Goal: Information Seeking & Learning: Learn about a topic

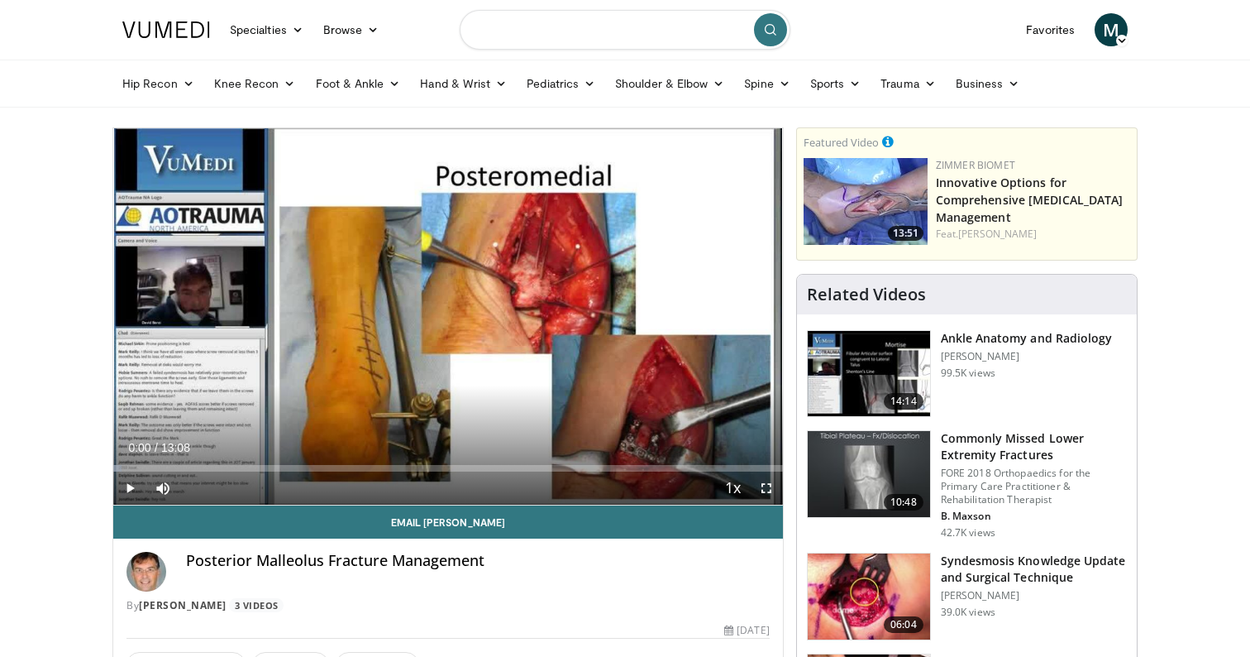
click at [568, 27] on input "Search topics, interventions" at bounding box center [625, 30] width 331 height 40
type input "**********"
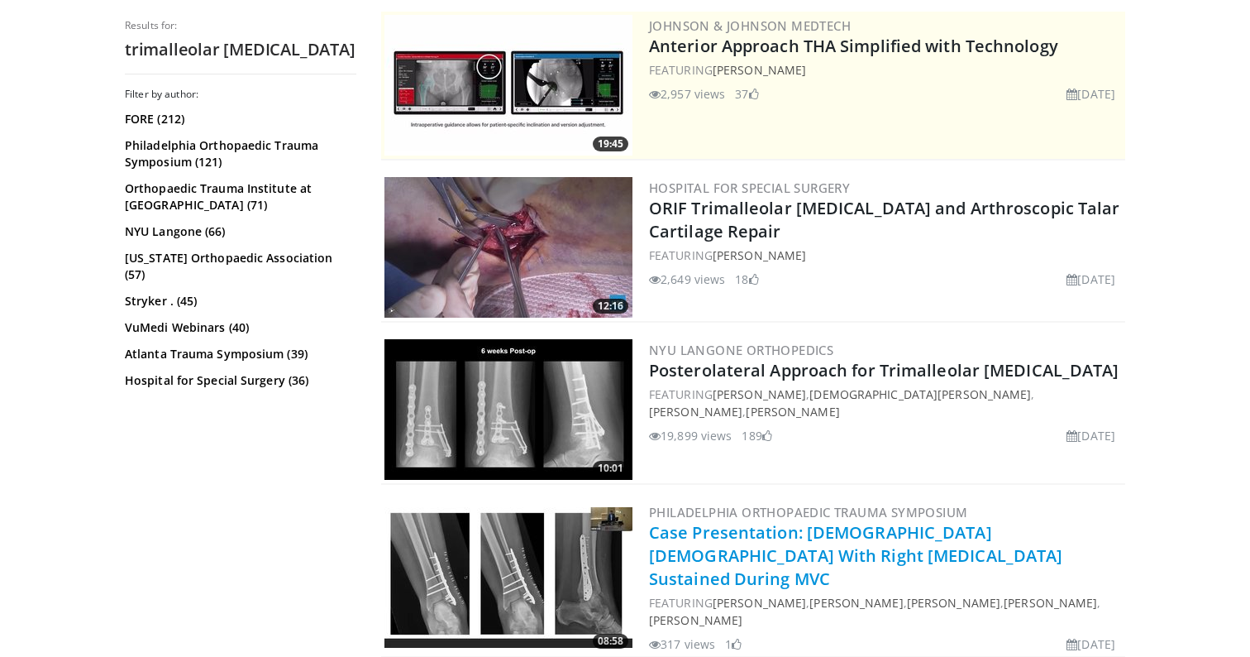
scroll to position [342, 0]
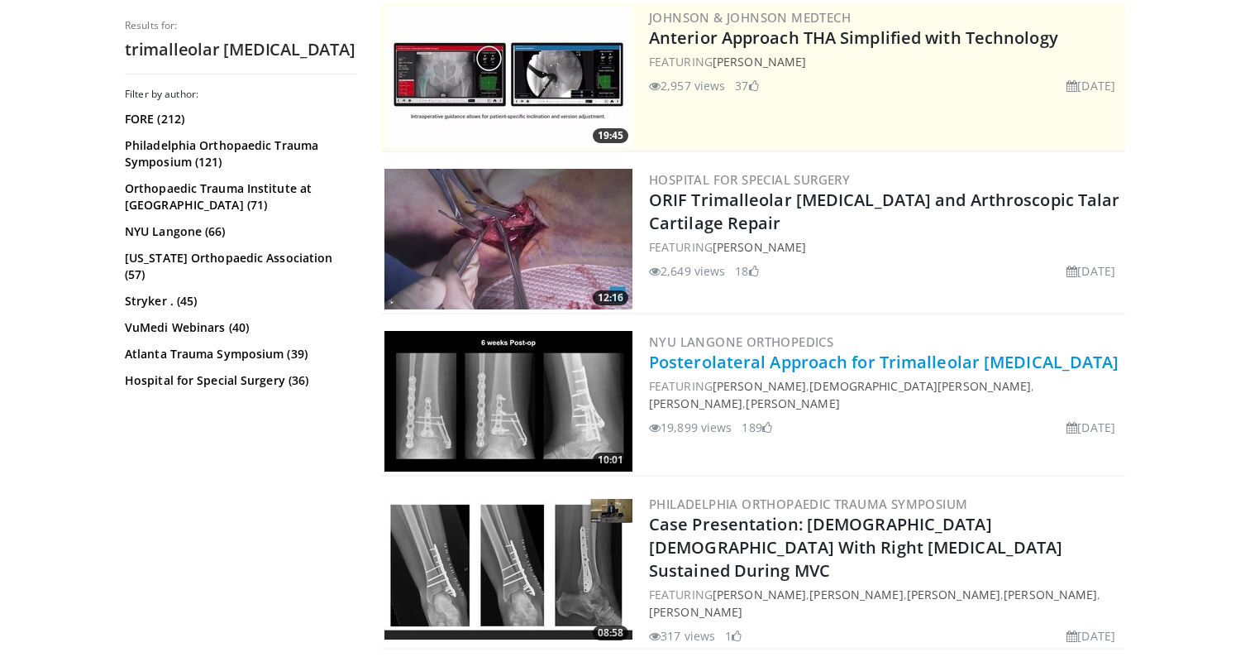
click at [873, 366] on link "Posterolateral Approach for Trimalleolar [MEDICAL_DATA]" at bounding box center [884, 362] width 471 height 22
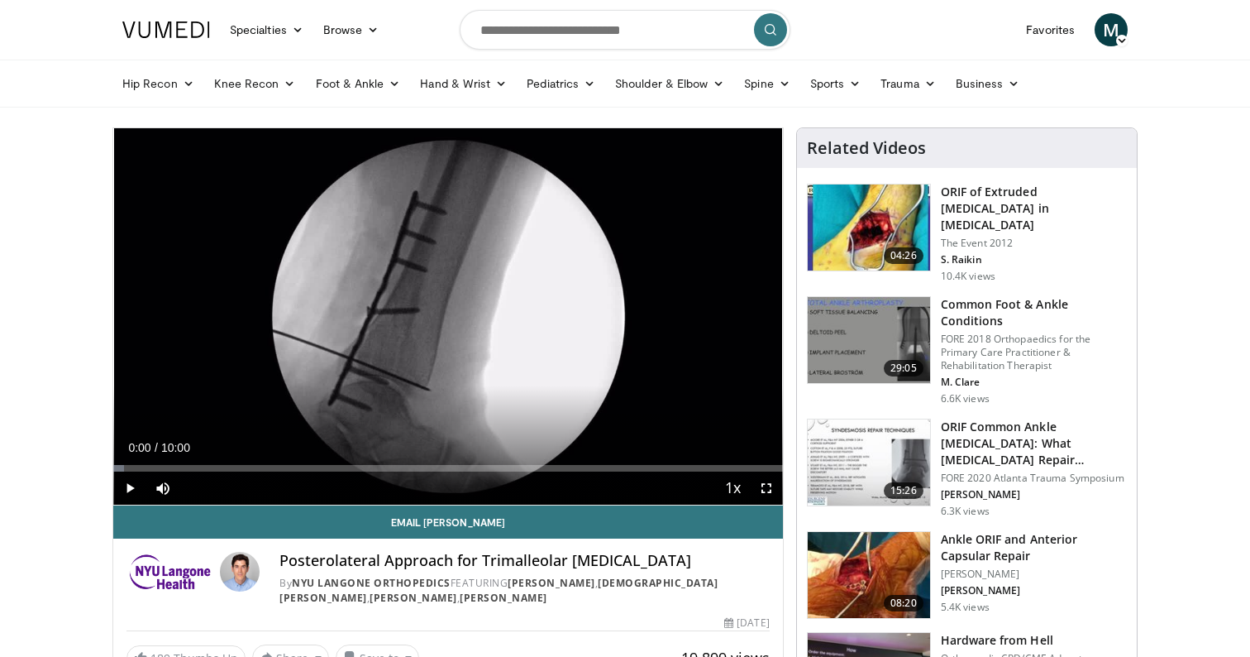
click at [770, 482] on span "Video Player" at bounding box center [766, 487] width 33 height 33
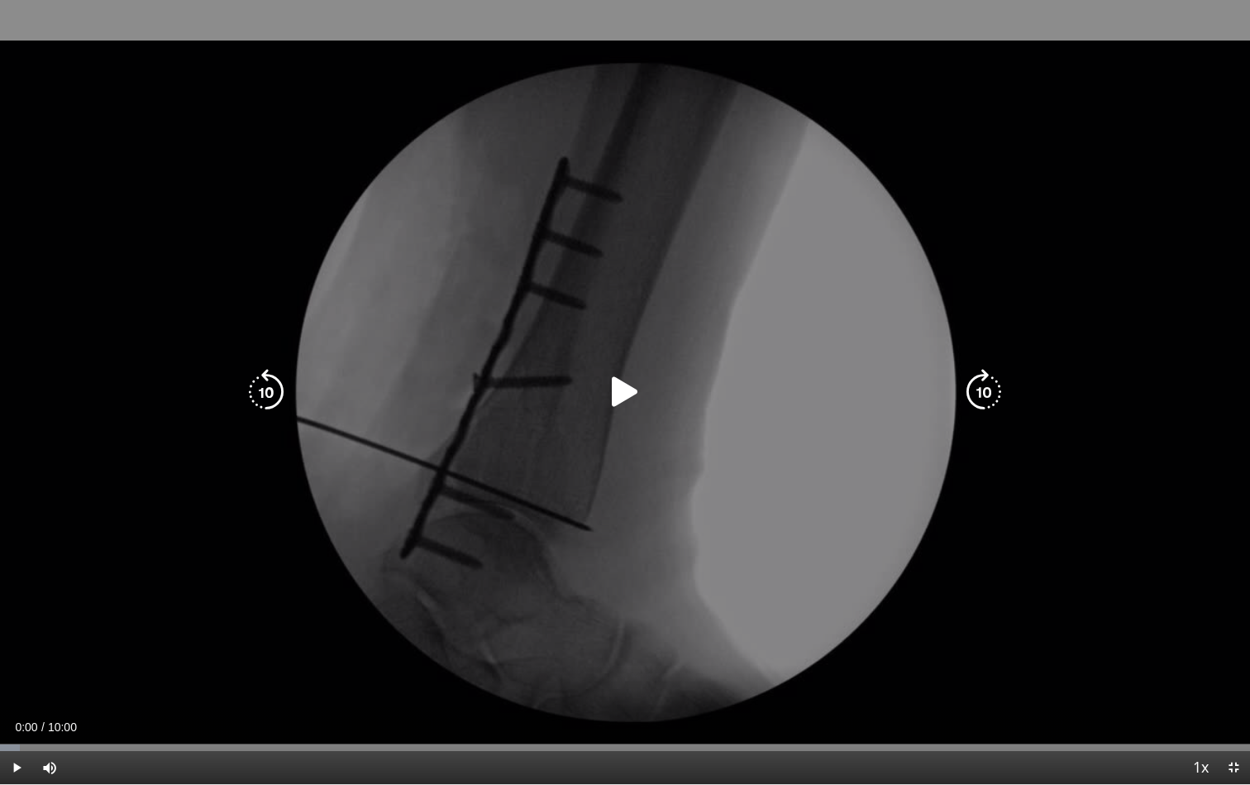
click at [770, 557] on div "10 seconds Tap to unmute" at bounding box center [625, 392] width 1250 height 784
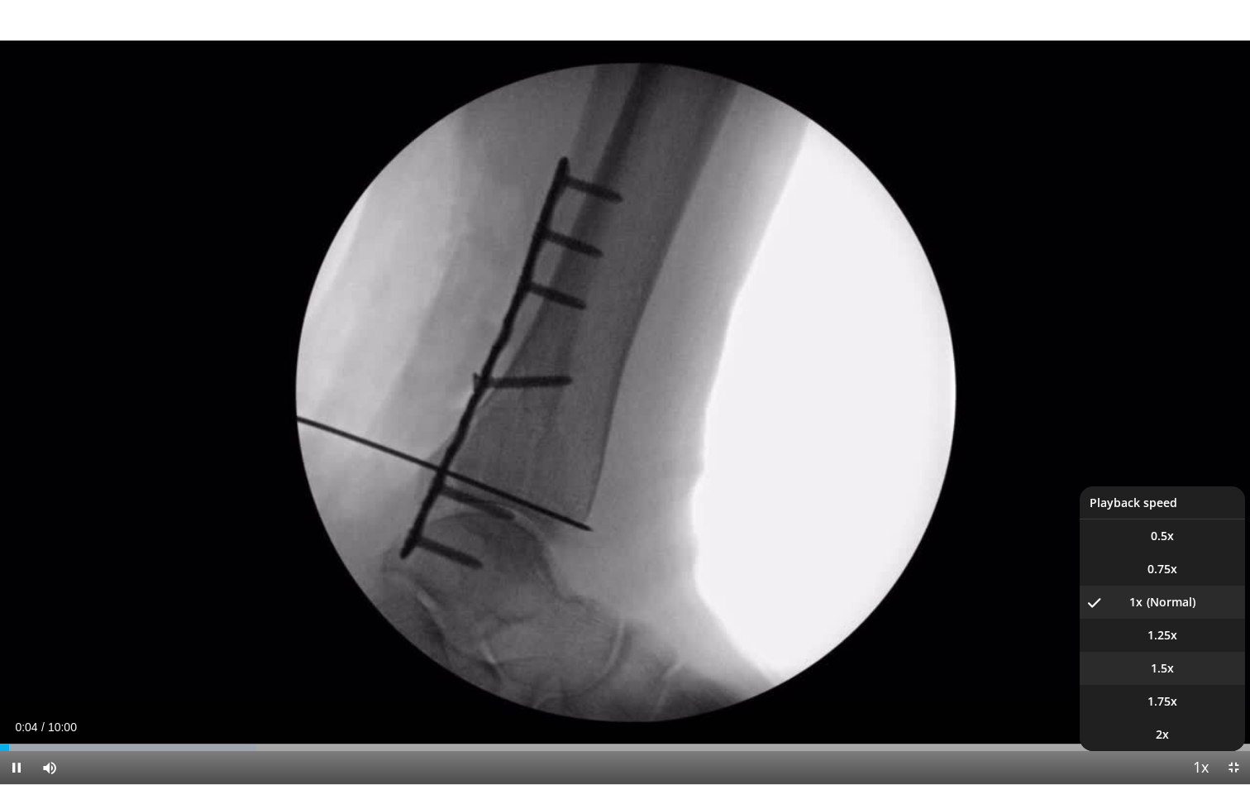
click at [1177, 656] on li "1.5x" at bounding box center [1162, 668] width 165 height 33
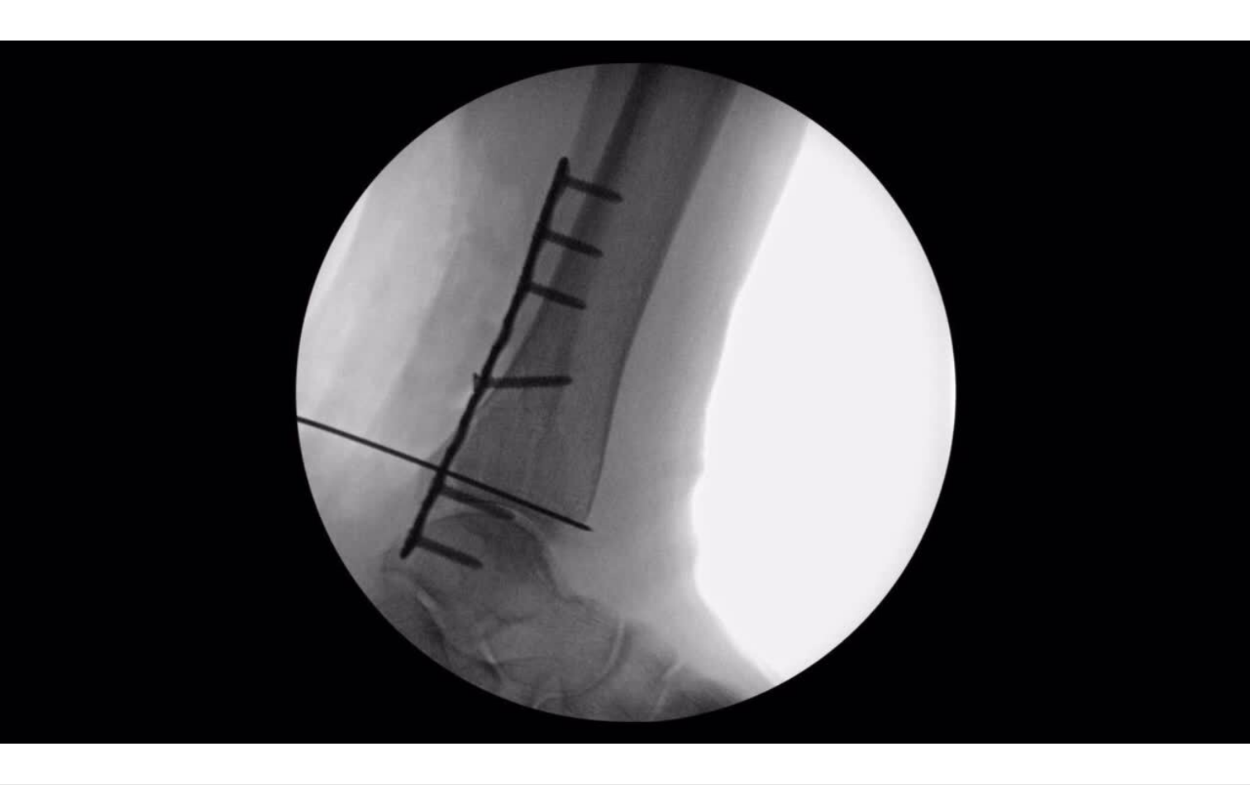
click at [1201, 656] on button "Playback Rate" at bounding box center [1200, 767] width 33 height 33
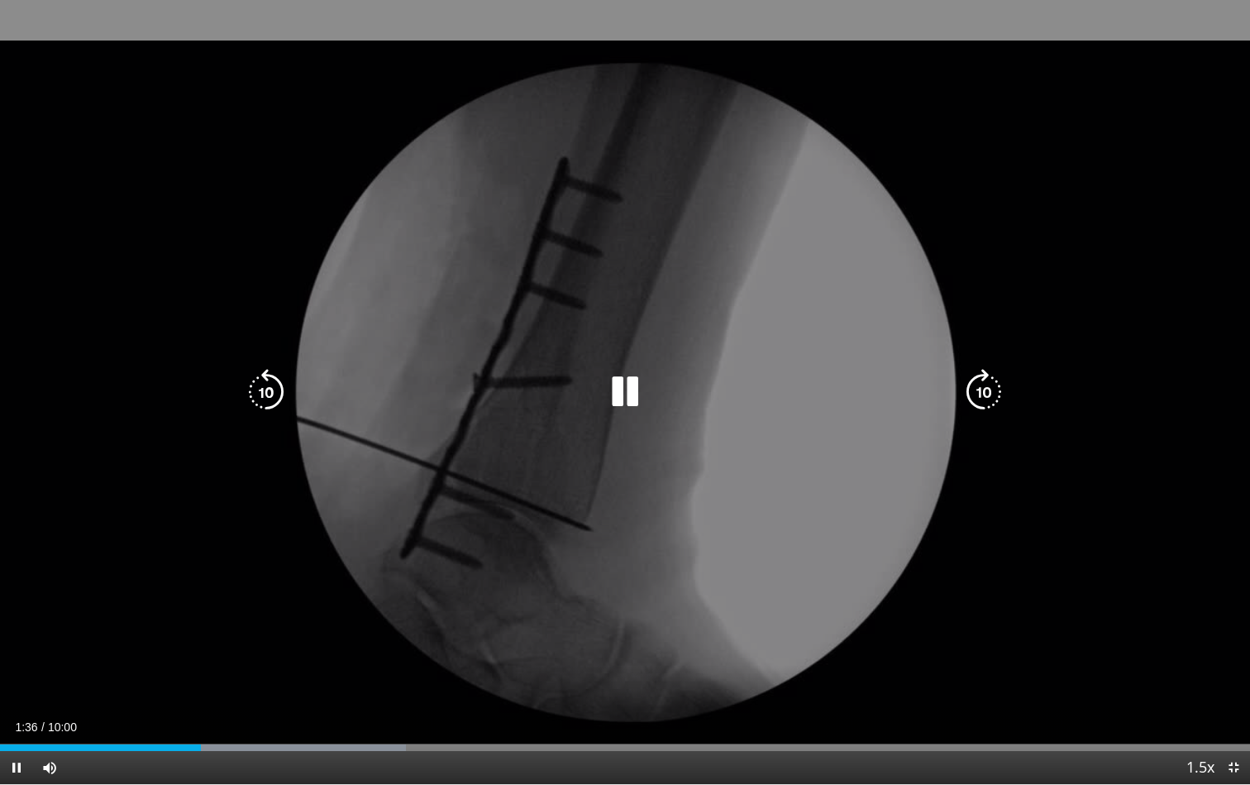
click at [907, 390] on div "Video Player" at bounding box center [625, 391] width 750 height 33
click at [605, 396] on icon "Video Player" at bounding box center [625, 392] width 46 height 46
click at [629, 392] on icon "Video Player" at bounding box center [625, 392] width 46 height 46
click at [637, 404] on icon "Video Player" at bounding box center [625, 392] width 46 height 46
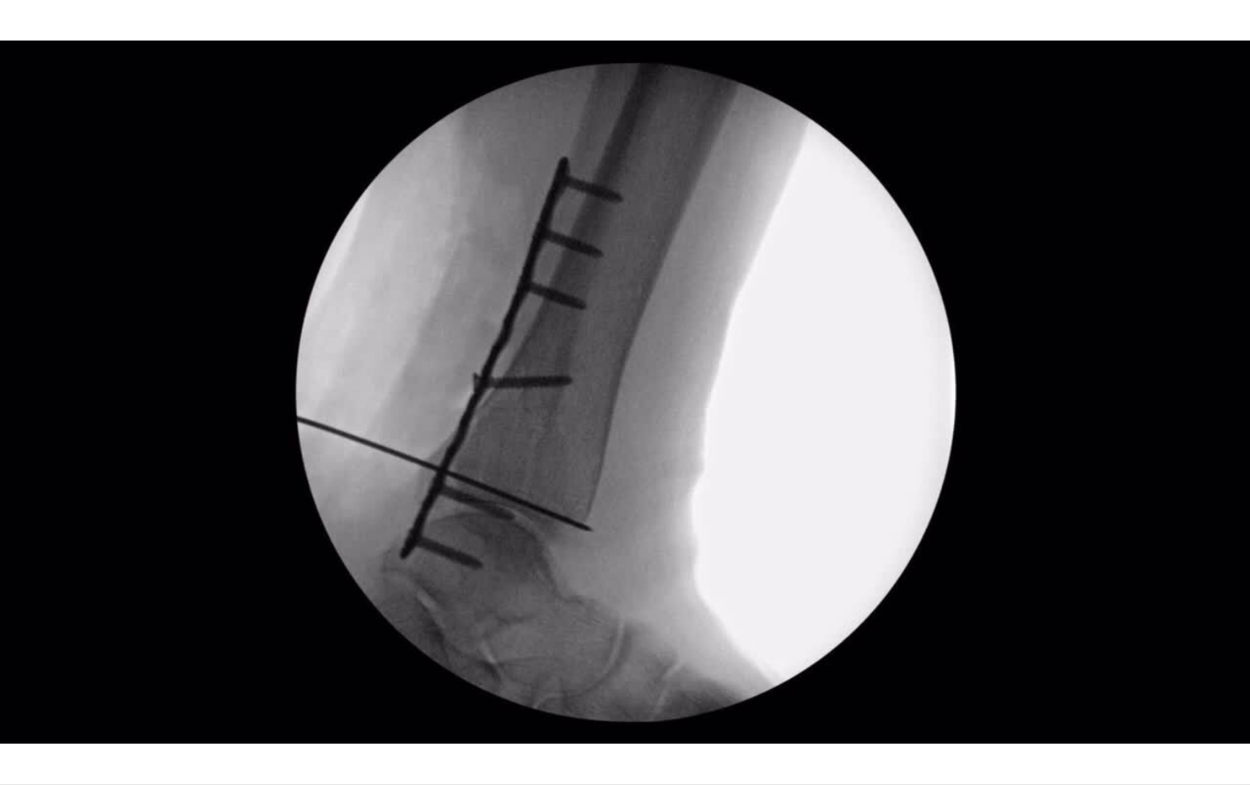
click at [637, 404] on div "10 seconds Tap to unmute" at bounding box center [625, 392] width 1250 height 784
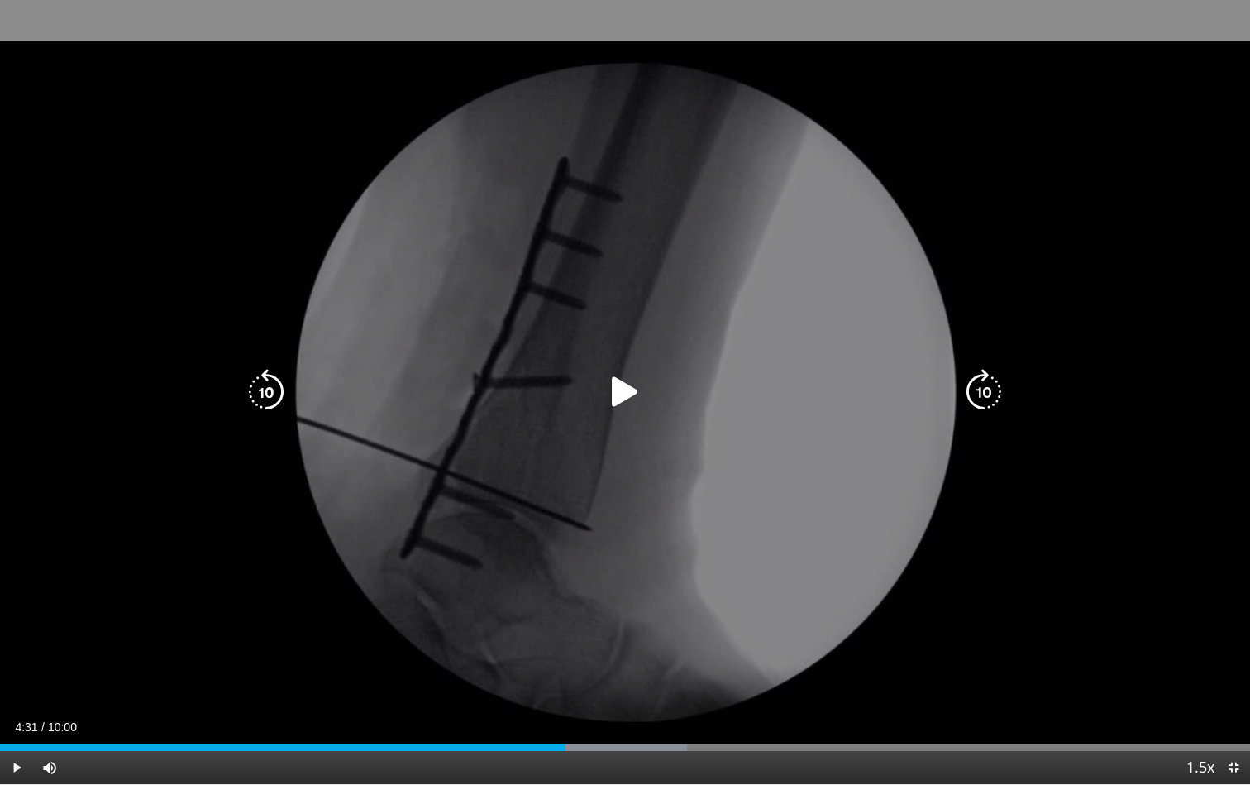
click at [605, 400] on icon "Video Player" at bounding box center [625, 392] width 46 height 46
click at [714, 280] on div "10 seconds Tap to unmute" at bounding box center [625, 392] width 1250 height 784
click at [627, 394] on icon "Video Player" at bounding box center [625, 392] width 46 height 46
click at [620, 395] on icon "Video Player" at bounding box center [625, 392] width 46 height 46
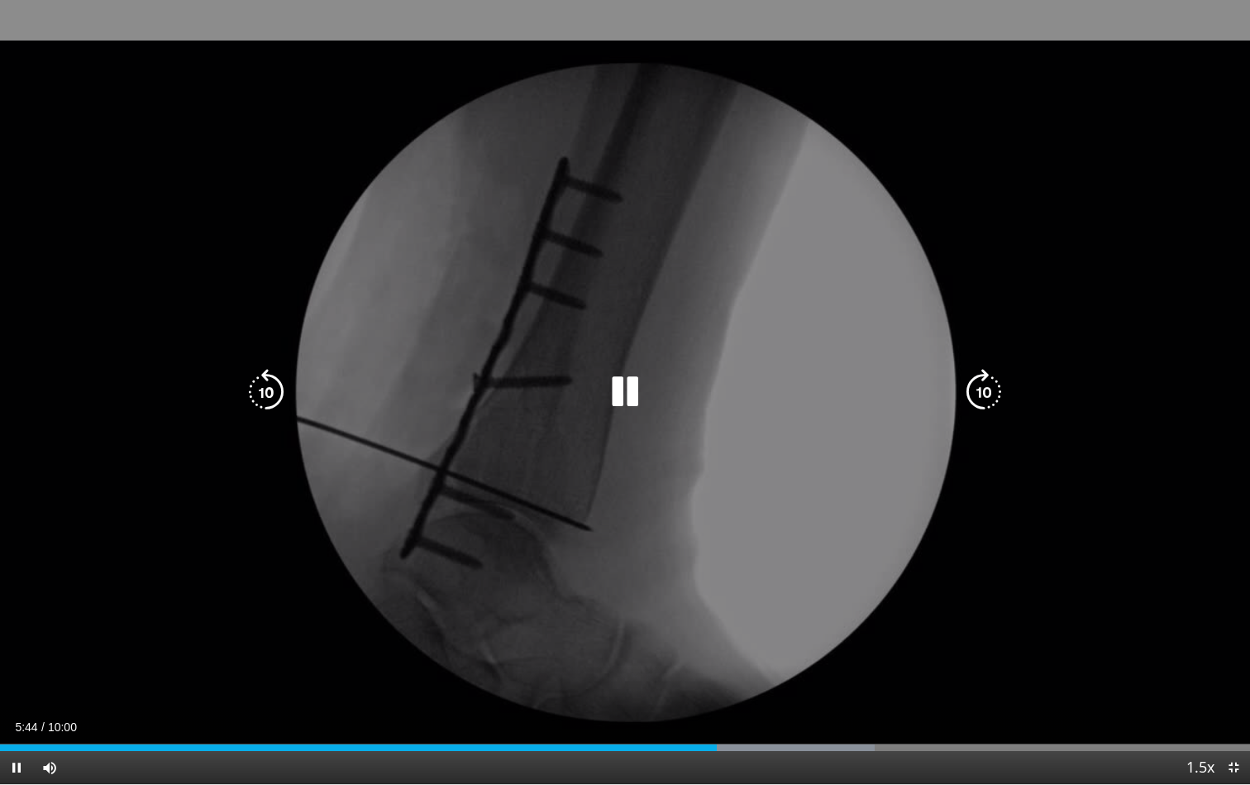
click at [615, 412] on icon "Video Player" at bounding box center [625, 392] width 46 height 46
click at [628, 396] on icon "Video Player" at bounding box center [625, 392] width 46 height 46
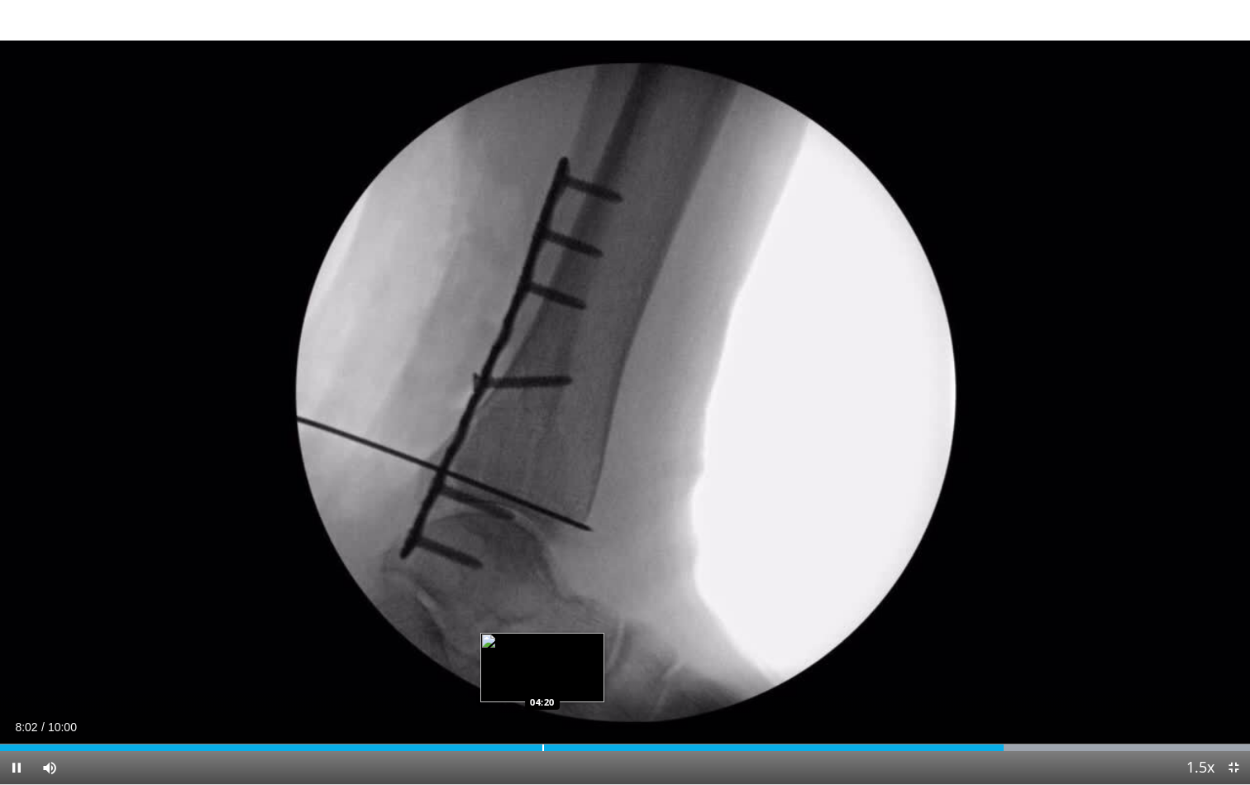
click at [542, 656] on div "08:02" at bounding box center [502, 747] width 1004 height 7
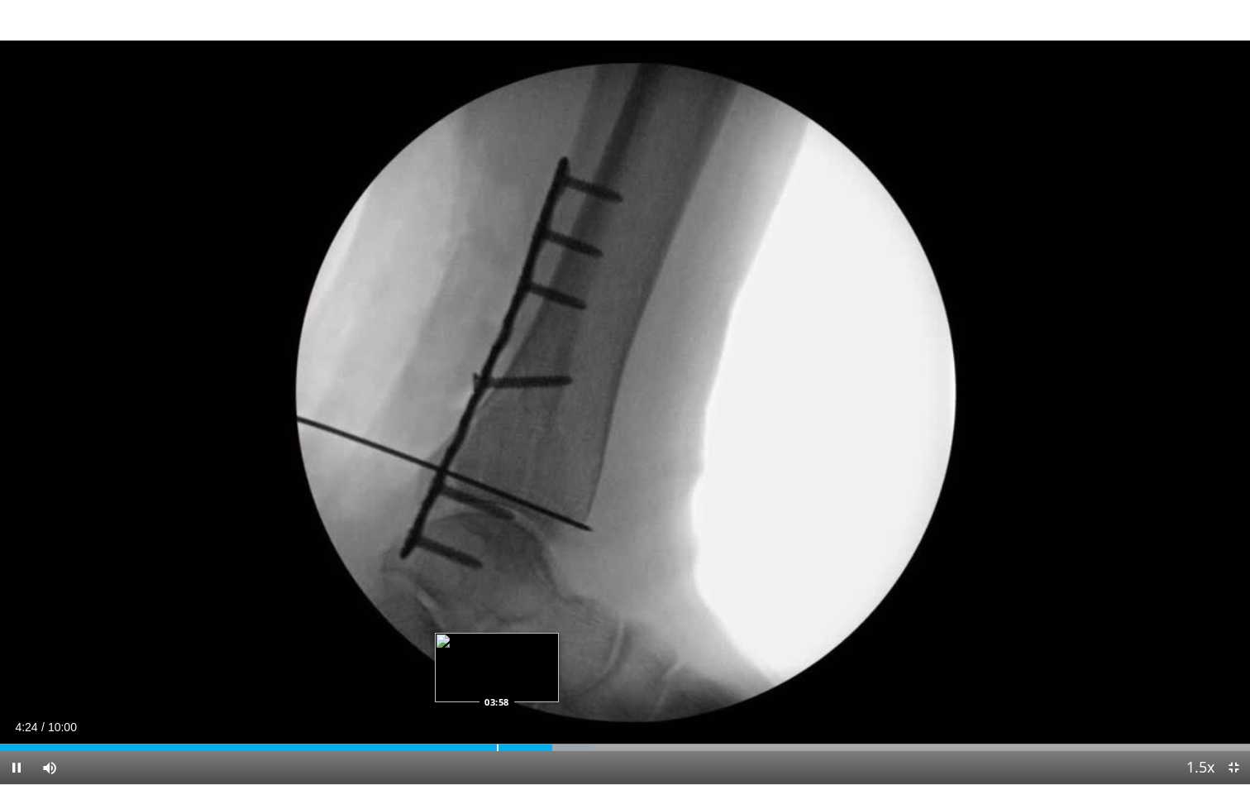
click at [496, 656] on div "Loaded : 47.58% 04:25 03:58" at bounding box center [625, 743] width 1250 height 16
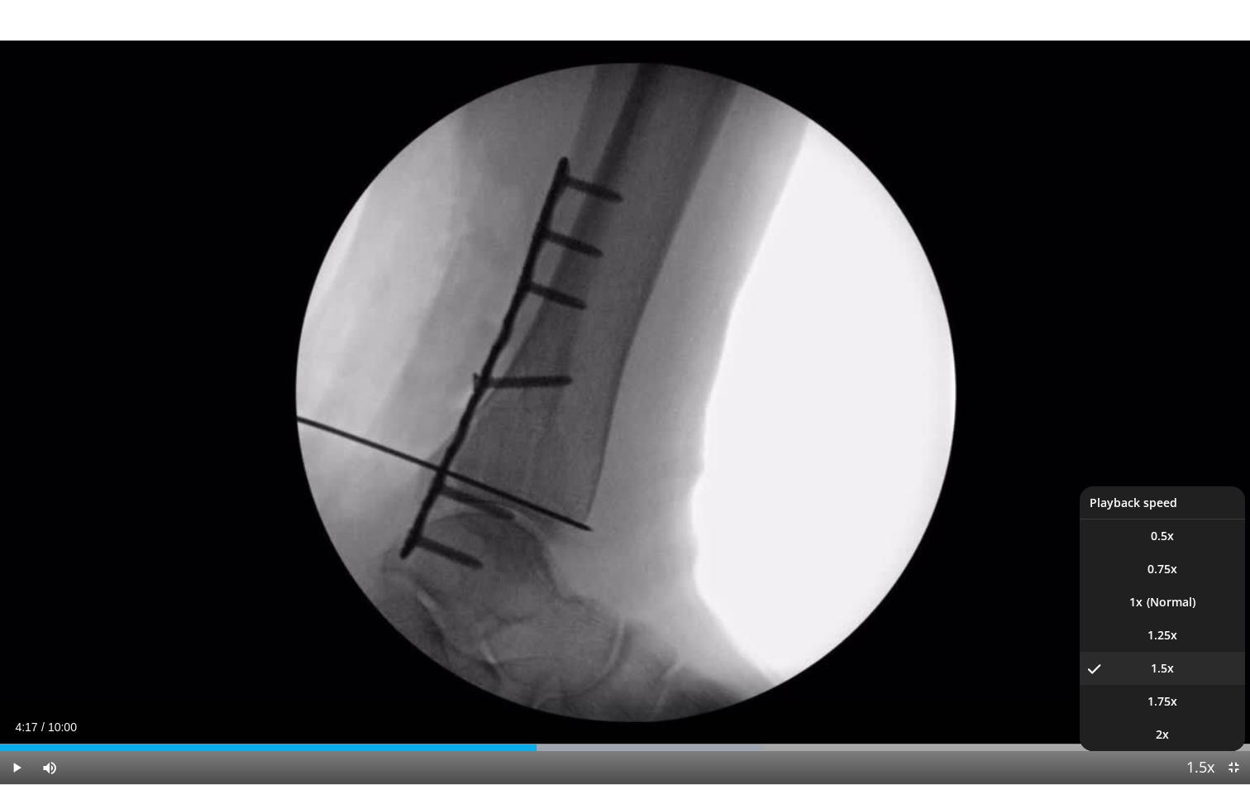
click at [1205, 656] on span "Video Player" at bounding box center [1200, 768] width 23 height 33
click at [1184, 605] on li "1x" at bounding box center [1162, 602] width 165 height 33
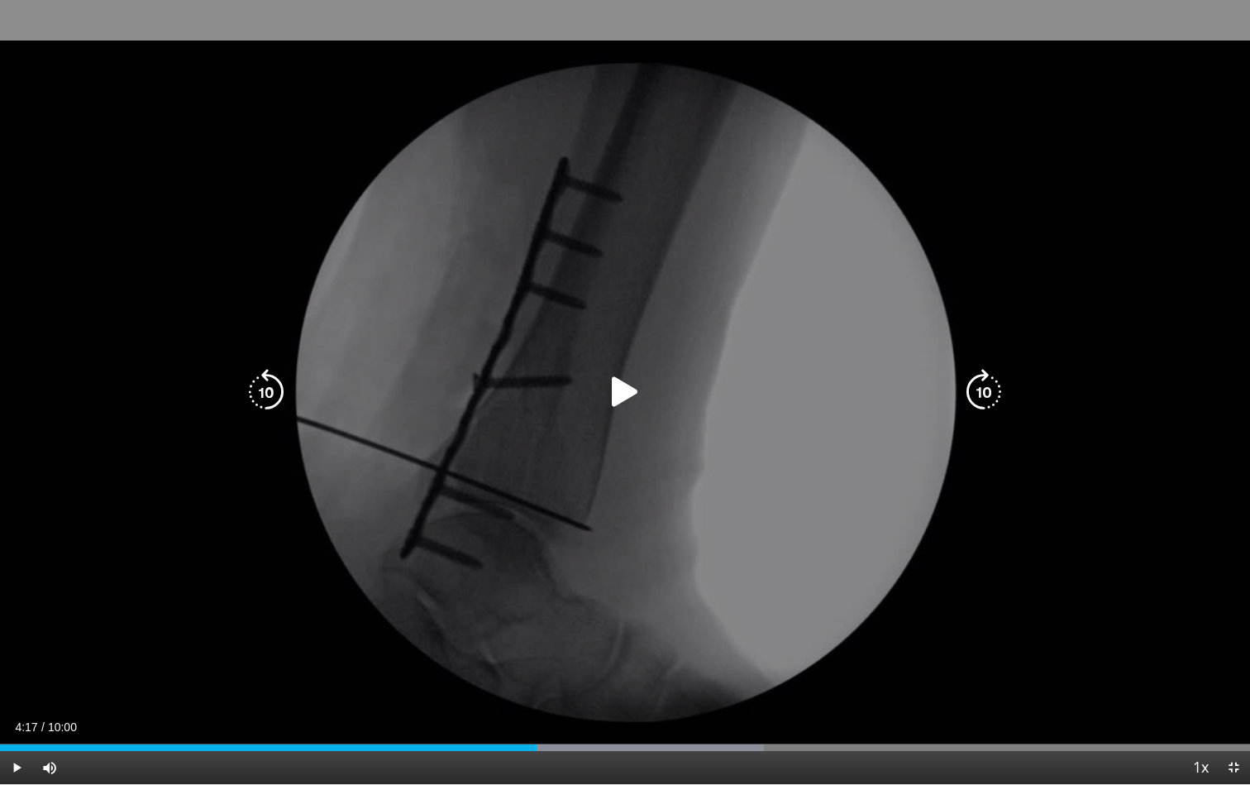
click at [619, 397] on icon "Video Player" at bounding box center [625, 392] width 46 height 46
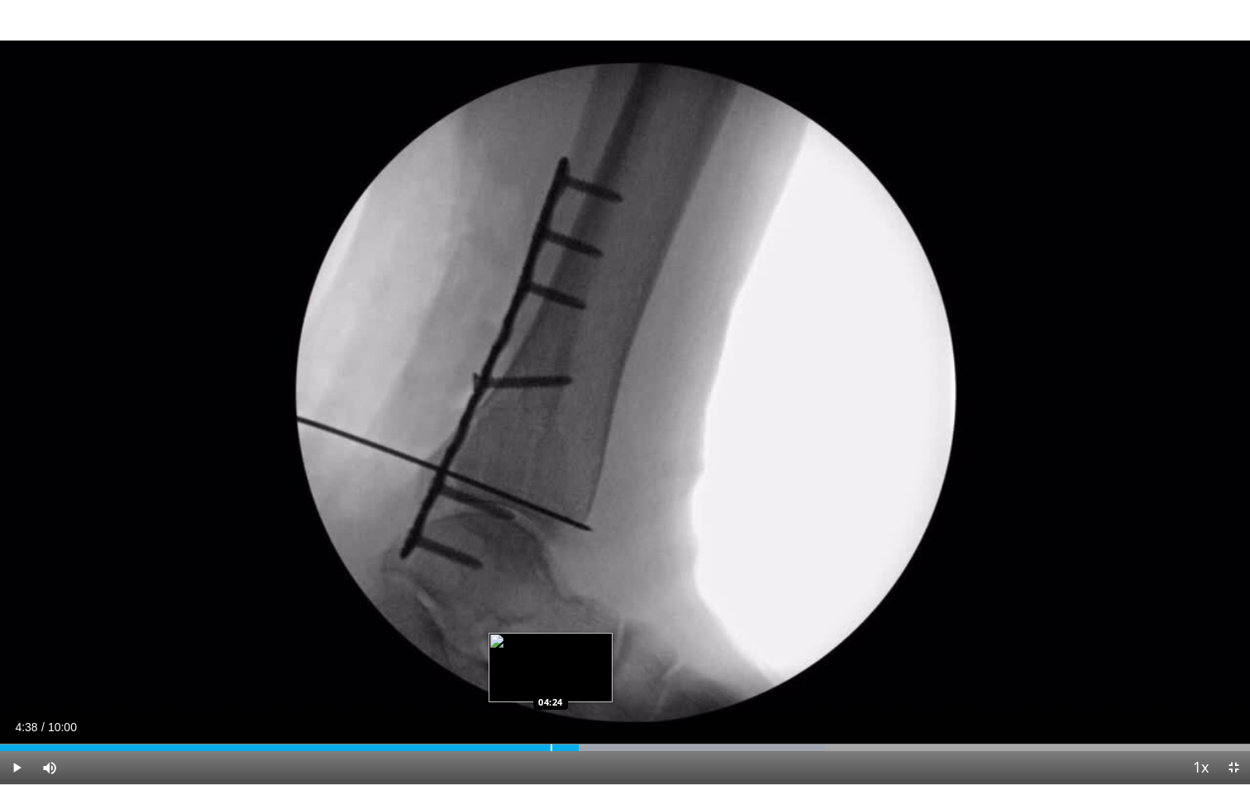
click at [551, 656] on div "Progress Bar" at bounding box center [552, 747] width 2 height 7
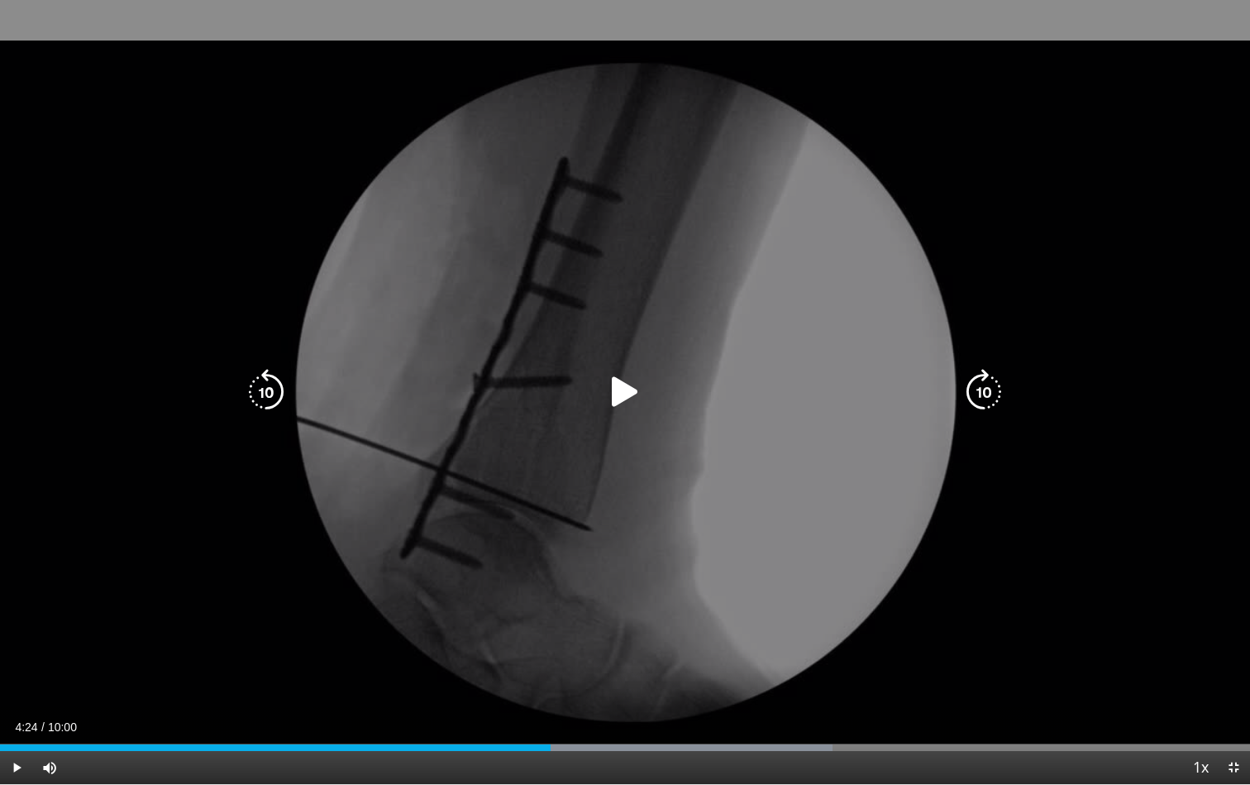
click at [629, 396] on icon "Video Player" at bounding box center [625, 392] width 46 height 46
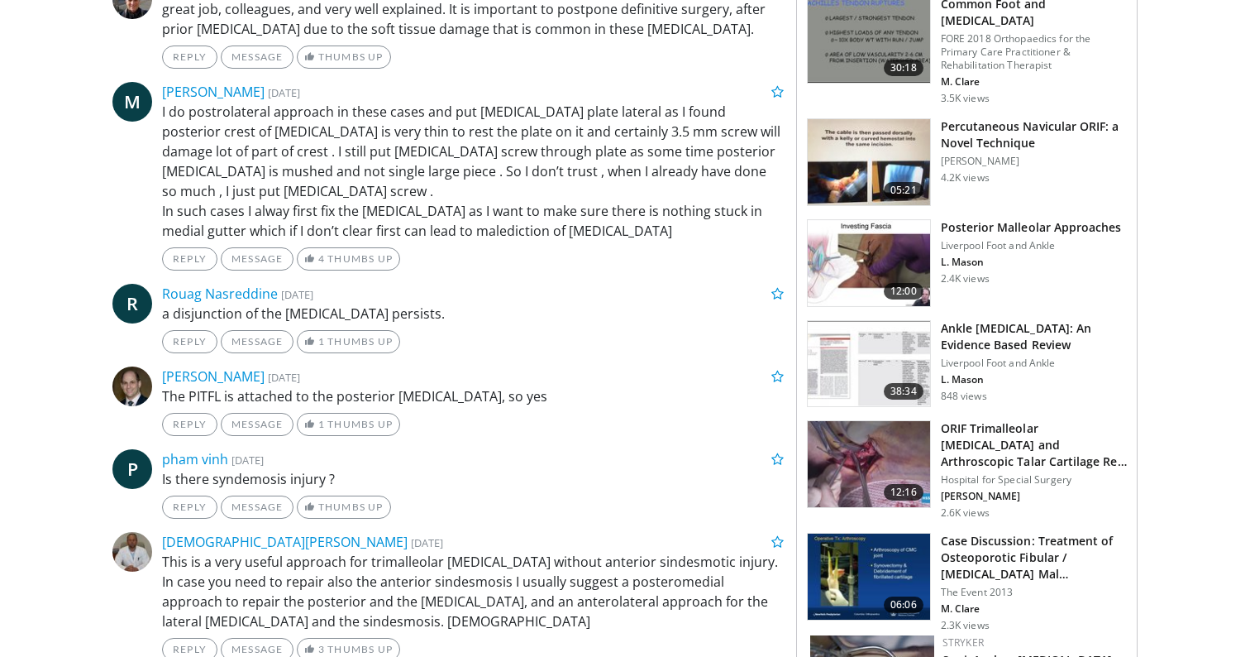
scroll to position [1062, 0]
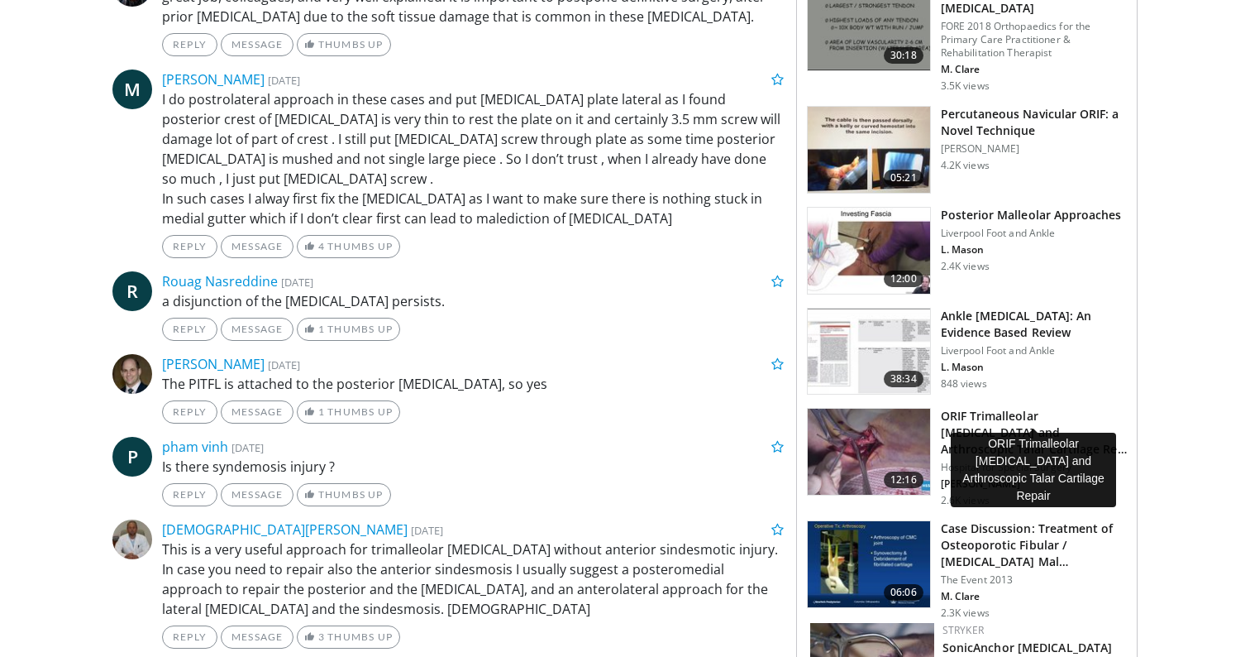
click at [1049, 408] on h3 "ORIF Trimalleolar Ankle Fracture and Arthroscopic Talar Cartilage Re…" at bounding box center [1034, 433] width 186 height 50
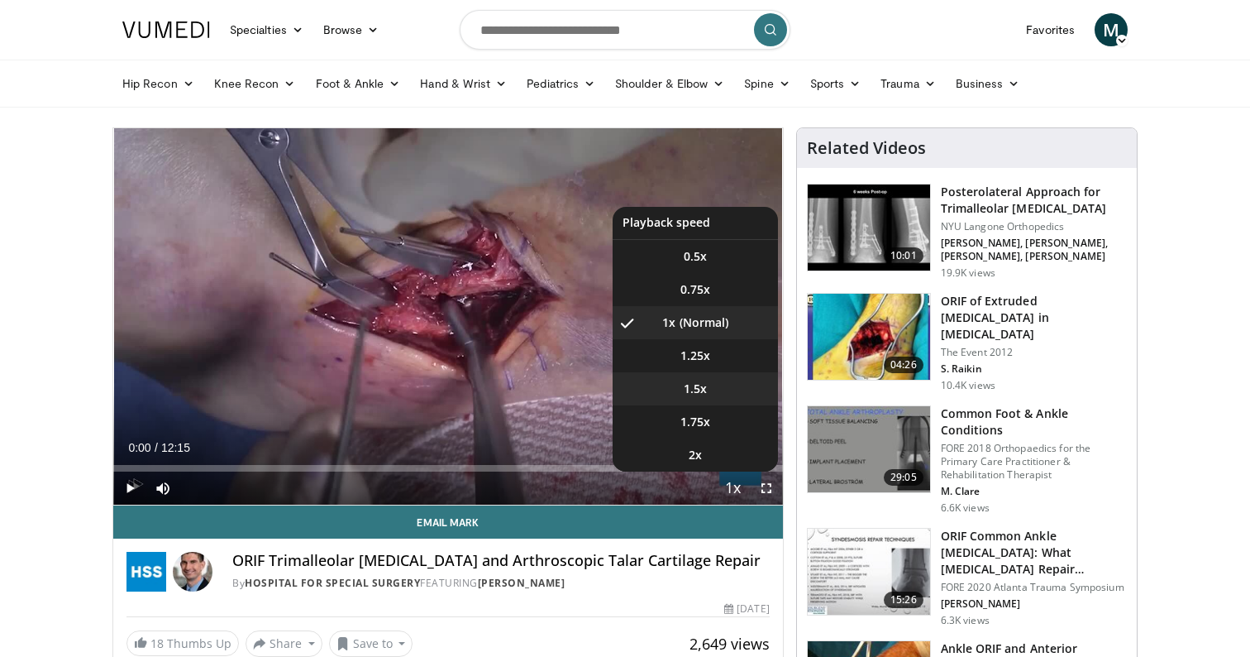
click at [704, 401] on li "1.5x" at bounding box center [695, 388] width 165 height 33
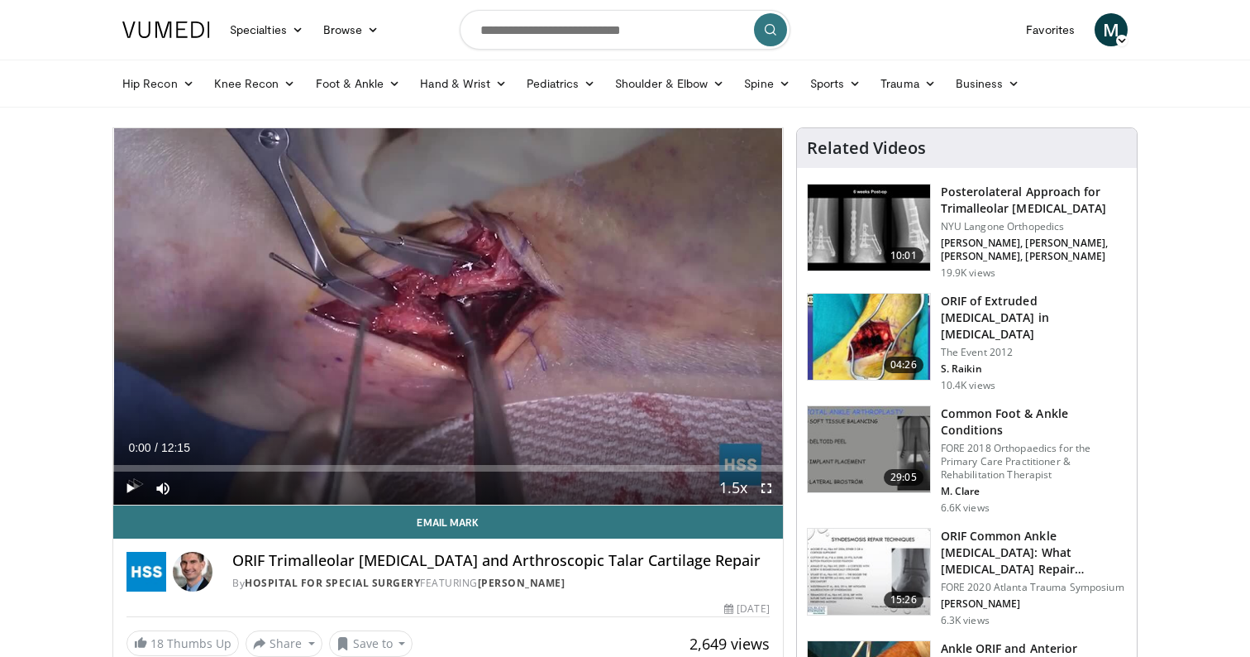
click at [769, 488] on span "Video Player" at bounding box center [766, 487] width 33 height 33
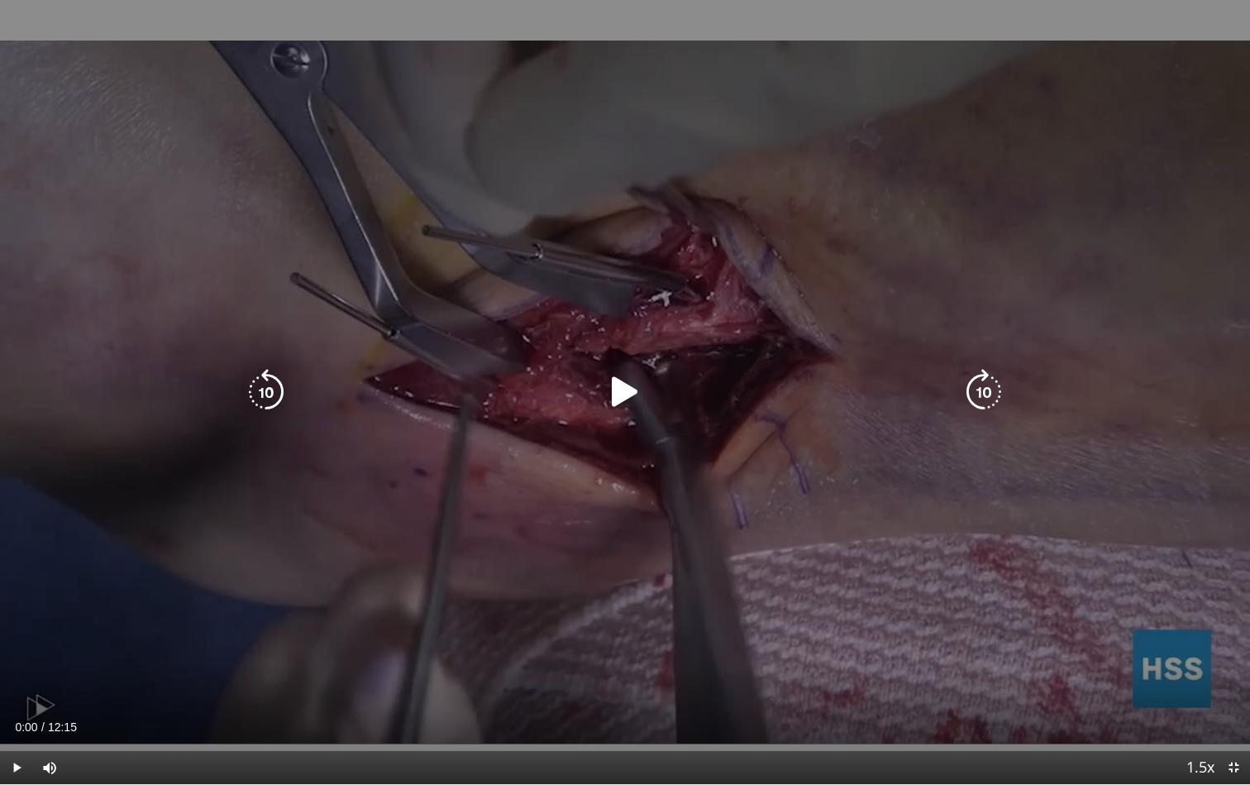
click at [581, 427] on div "10 seconds Tap to unmute" at bounding box center [625, 392] width 1250 height 784
click at [1000, 442] on div "10 seconds Tap to unmute" at bounding box center [625, 392] width 1250 height 784
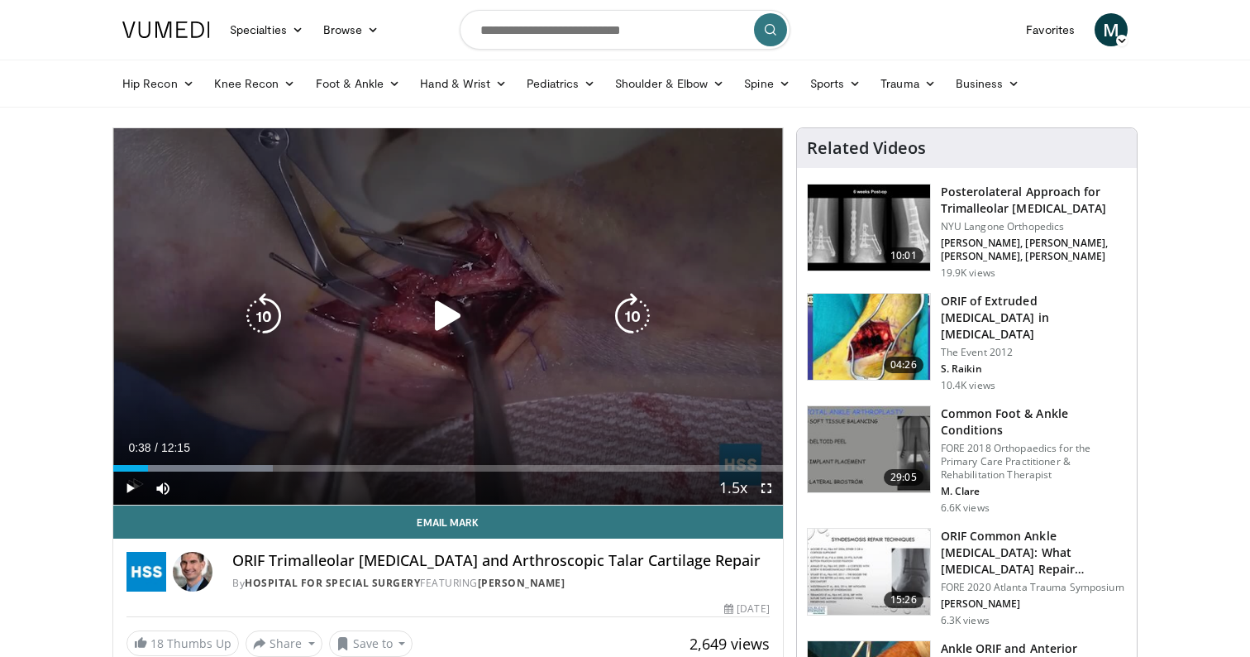
click at [466, 329] on icon "Video Player" at bounding box center [448, 316] width 46 height 46
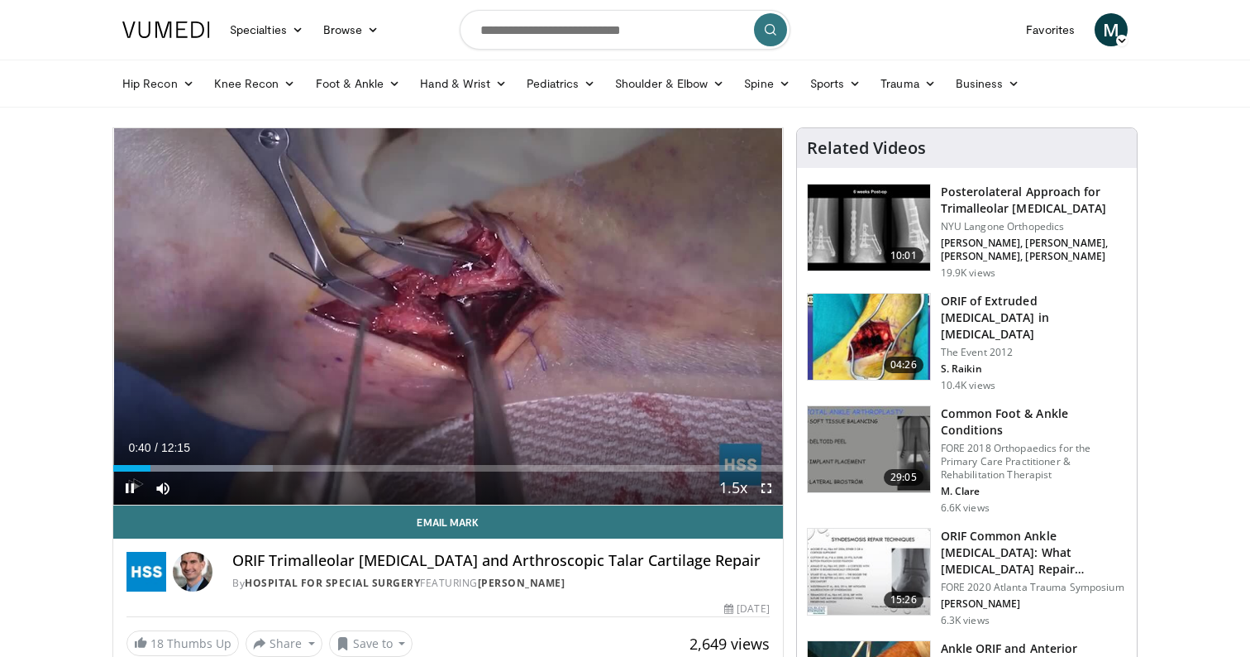
click at [766, 487] on span "Video Player" at bounding box center [766, 487] width 33 height 33
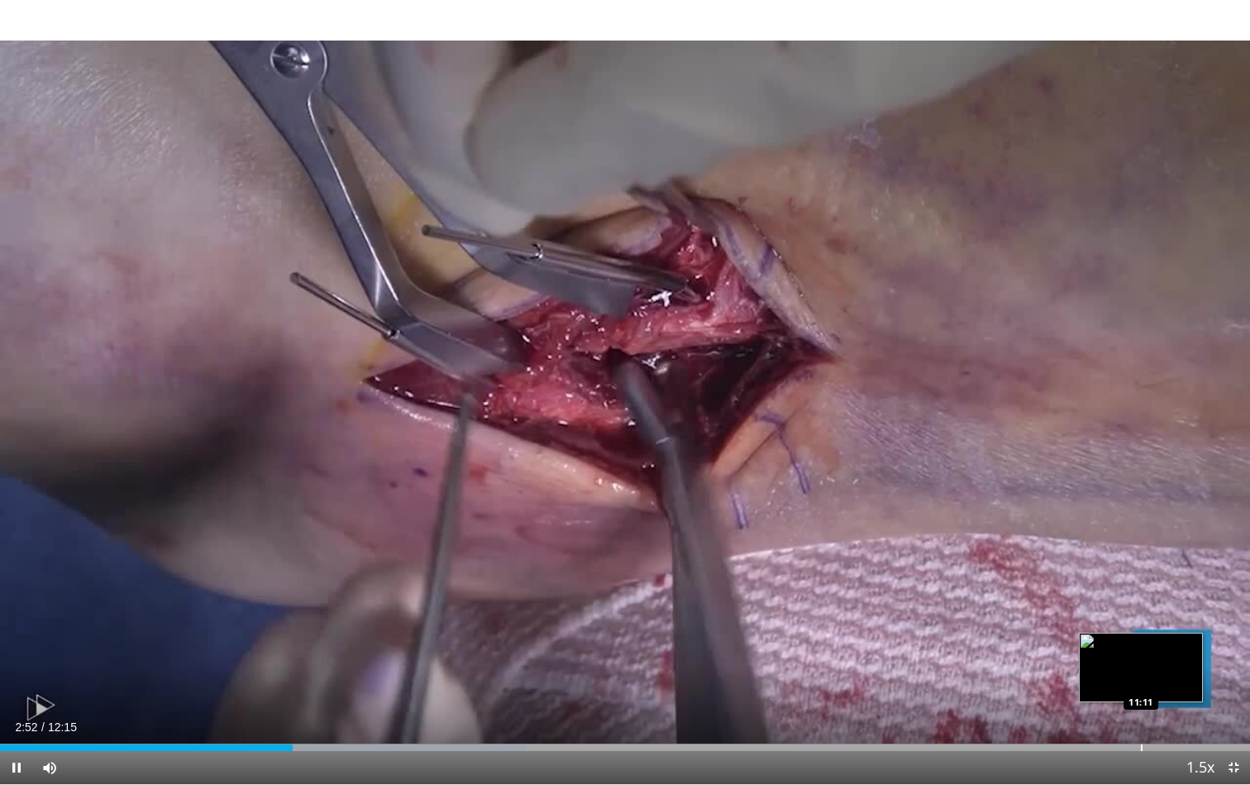
click at [1141, 656] on div "Loaded : 42.16% 02:52 11:11" at bounding box center [625, 743] width 1250 height 16
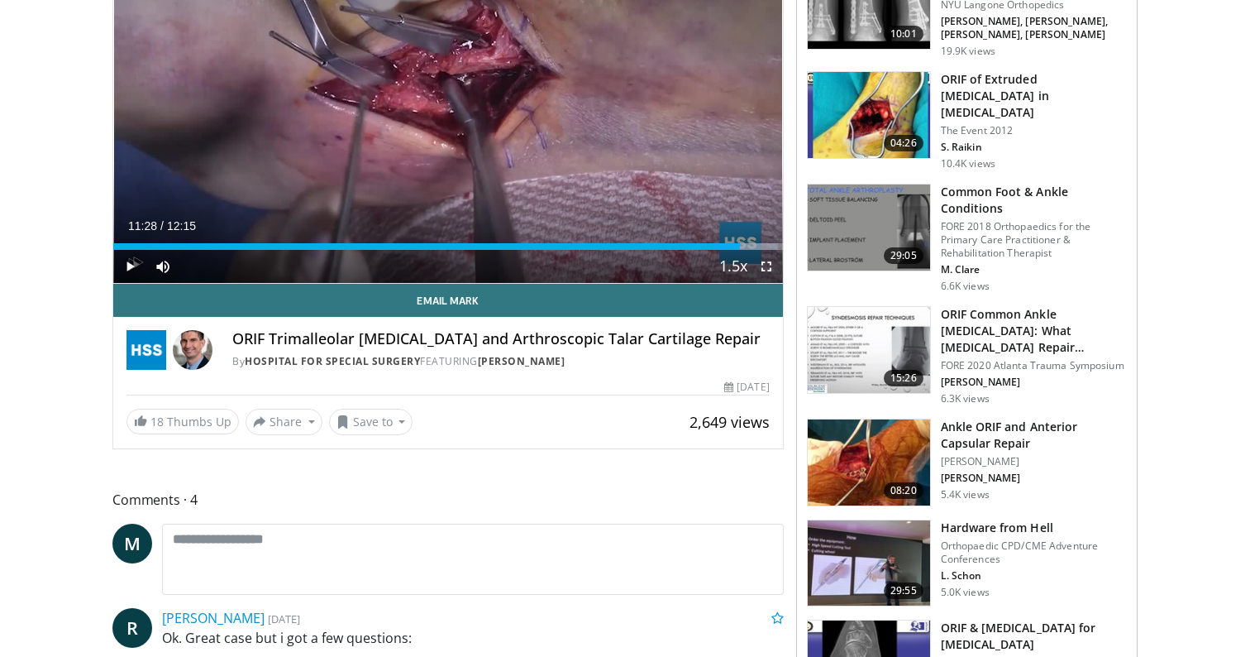
scroll to position [230, 0]
